Goal: Task Accomplishment & Management: Use online tool/utility

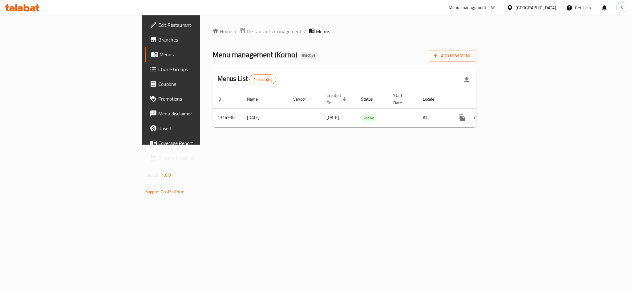
click at [37, 7] on icon at bounding box center [37, 7] width 4 height 7
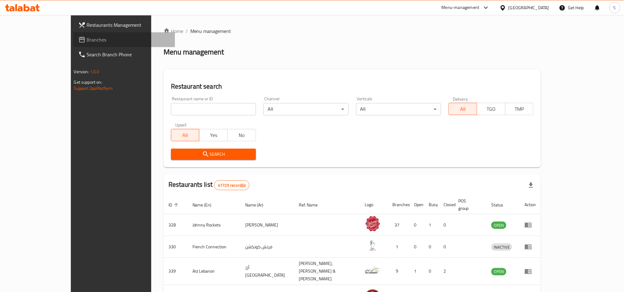
click at [87, 43] on span "Branches" at bounding box center [128, 39] width 83 height 7
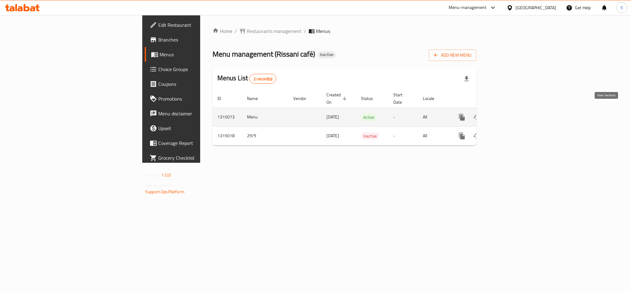
click at [510, 114] on icon "enhanced table" at bounding box center [506, 117] width 7 height 7
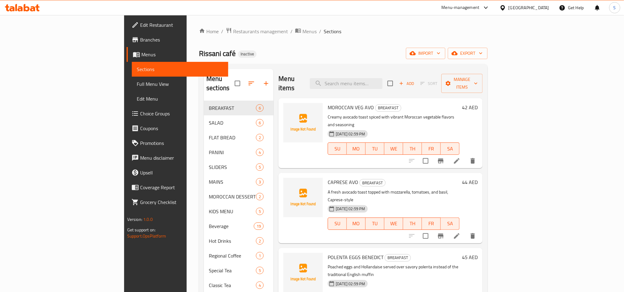
click at [385, 40] on div "Home / Restaurants management / Menus / Sections Rissani café Inactive import e…" at bounding box center [343, 196] width 289 height 339
click at [440, 55] on span "import" at bounding box center [426, 54] width 30 height 8
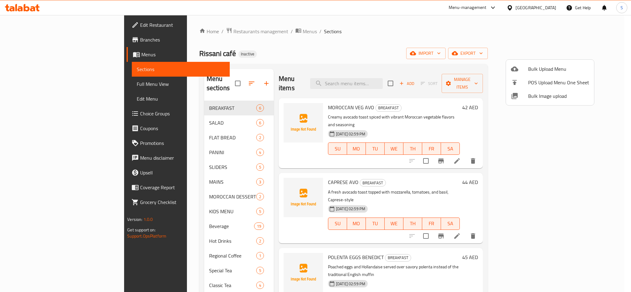
click at [540, 98] on span "Bulk Image upload" at bounding box center [558, 95] width 61 height 7
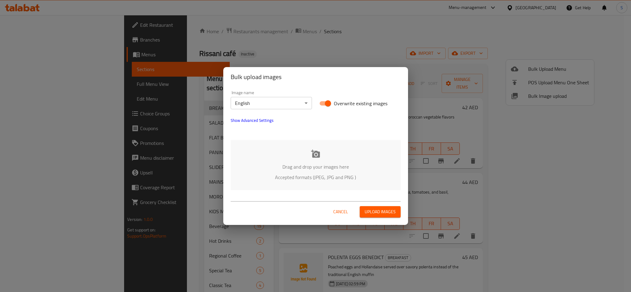
click at [294, 156] on div "Drag and drop your images here Accepted formats (JPEG, JPG and PNG )" at bounding box center [316, 165] width 170 height 50
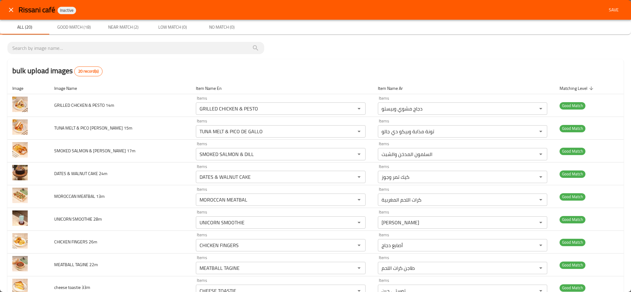
click at [607, 6] on span "Save" at bounding box center [614, 10] width 15 height 8
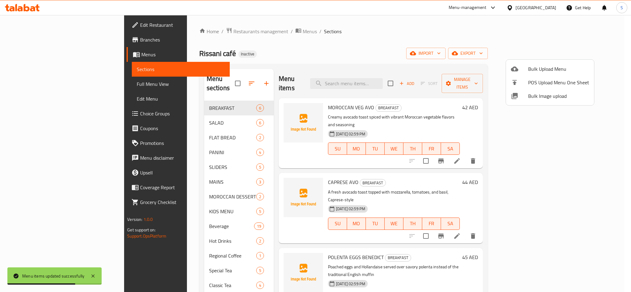
click at [301, 56] on div at bounding box center [315, 146] width 631 height 292
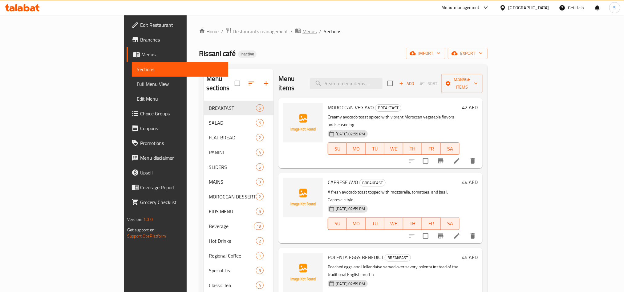
click at [302, 35] on span "Menus" at bounding box center [309, 31] width 14 height 7
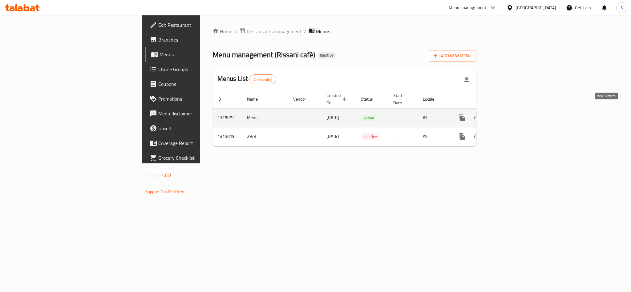
click at [510, 114] on icon "enhanced table" at bounding box center [506, 117] width 7 height 7
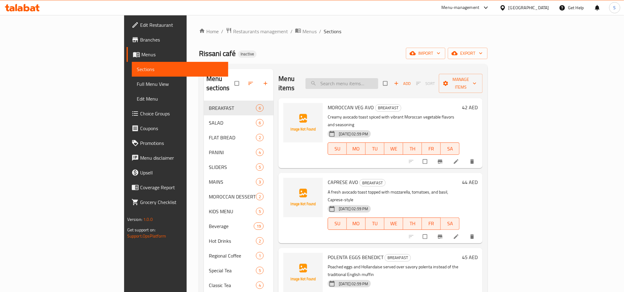
click at [378, 80] on input "search" at bounding box center [342, 83] width 73 height 11
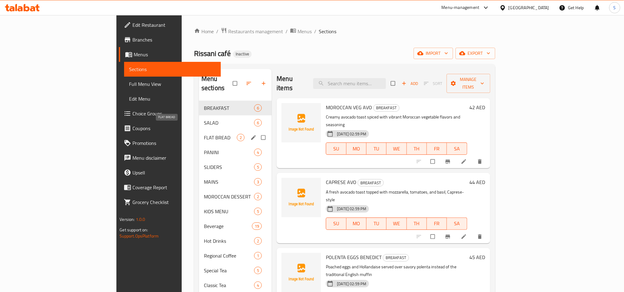
scroll to position [46, 0]
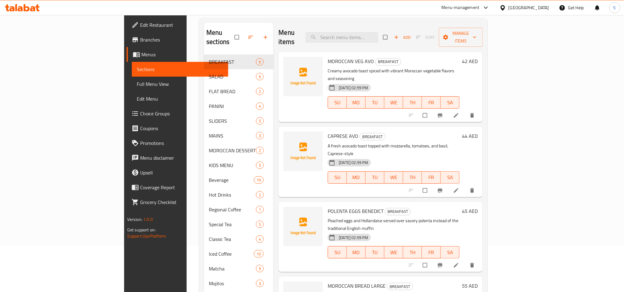
click at [137, 84] on span "Full Menu View" at bounding box center [180, 83] width 87 height 7
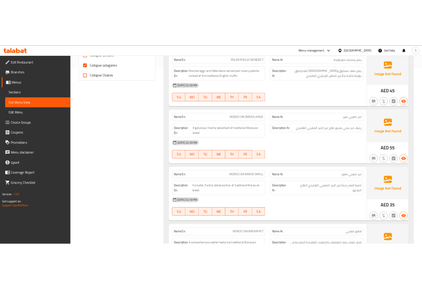
scroll to position [139, 0]
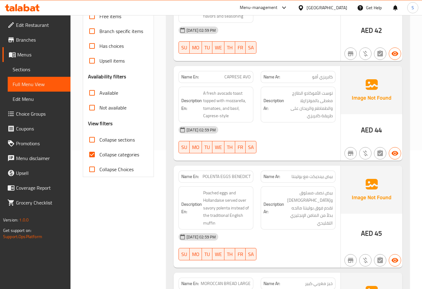
click at [323, 27] on div "[DATE] 02:59 PM" at bounding box center [257, 30] width 164 height 15
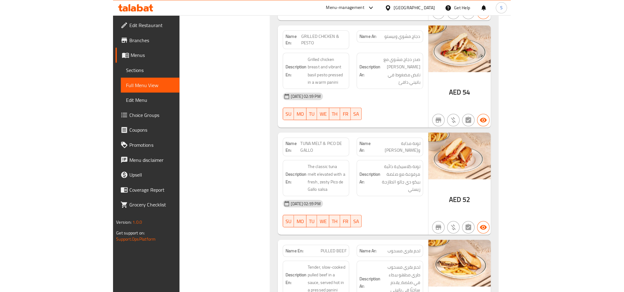
scroll to position [3364, 0]
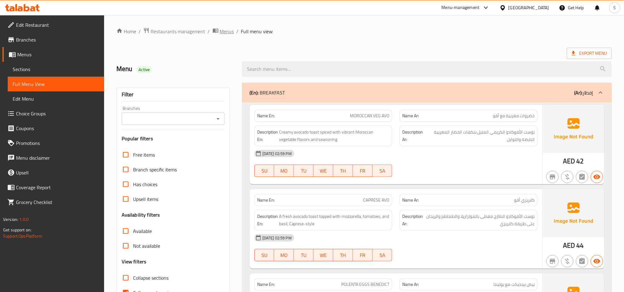
click at [232, 30] on span "Menus" at bounding box center [227, 31] width 14 height 7
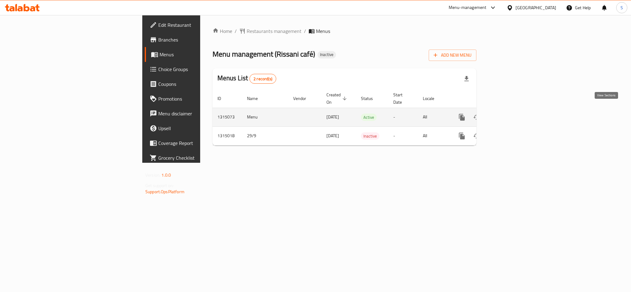
click at [510, 114] on icon "enhanced table" at bounding box center [506, 117] width 7 height 7
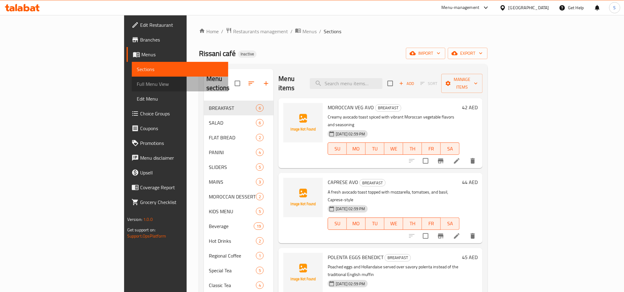
click at [137, 83] on span "Full Menu View" at bounding box center [180, 83] width 87 height 7
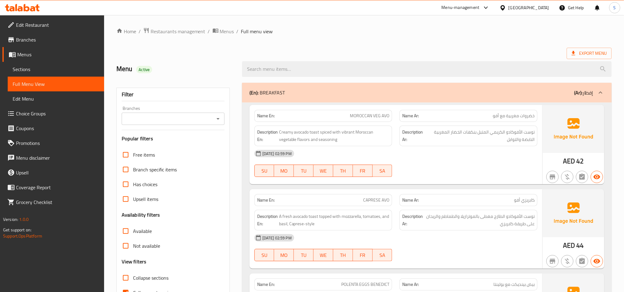
click at [368, 48] on div "Export Menu" at bounding box center [363, 53] width 495 height 11
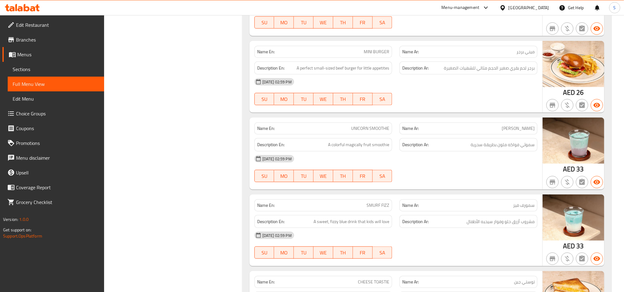
click at [242, 128] on div "Name En: CHICKEN FINGERS Name Ar: أصابع دجاج Description En: Crispy, breaded st…" at bounding box center [427, 155] width 370 height 402
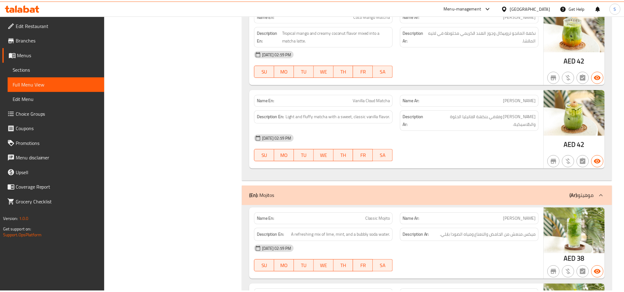
scroll to position [7571, 0]
